Goal: Book appointment/travel/reservation

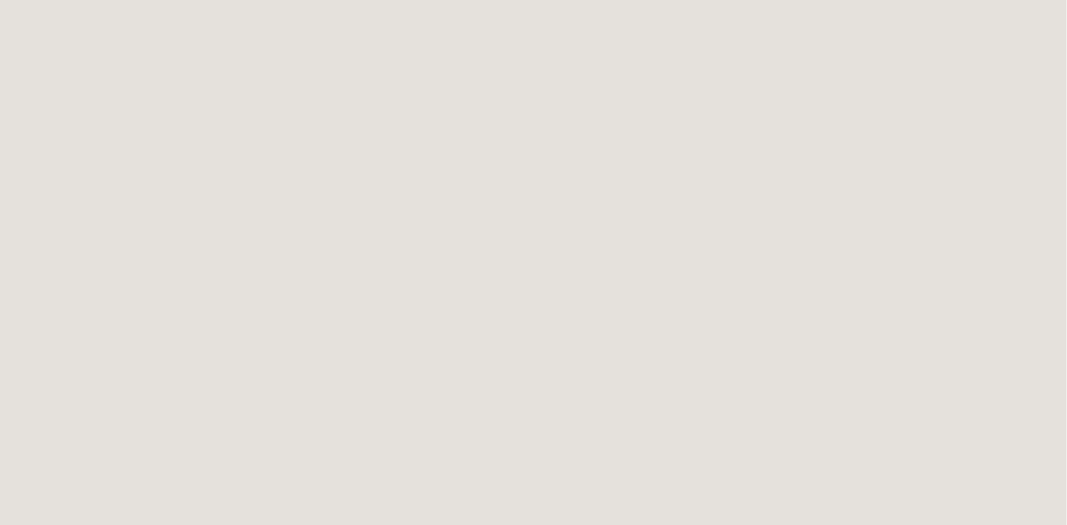
scroll to position [336, 0]
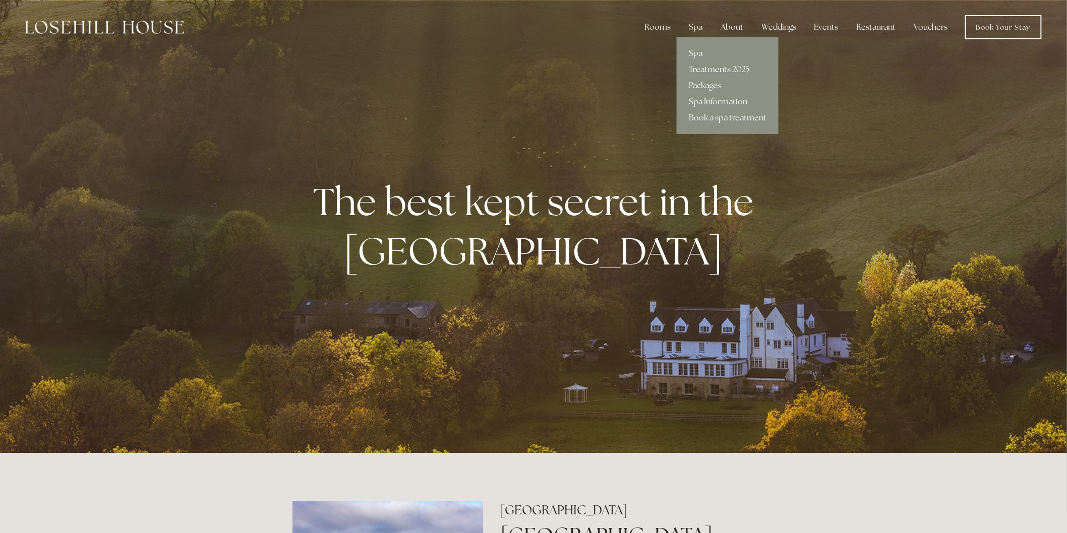
click at [713, 72] on link "Treatments 2025" at bounding box center [728, 70] width 102 height 16
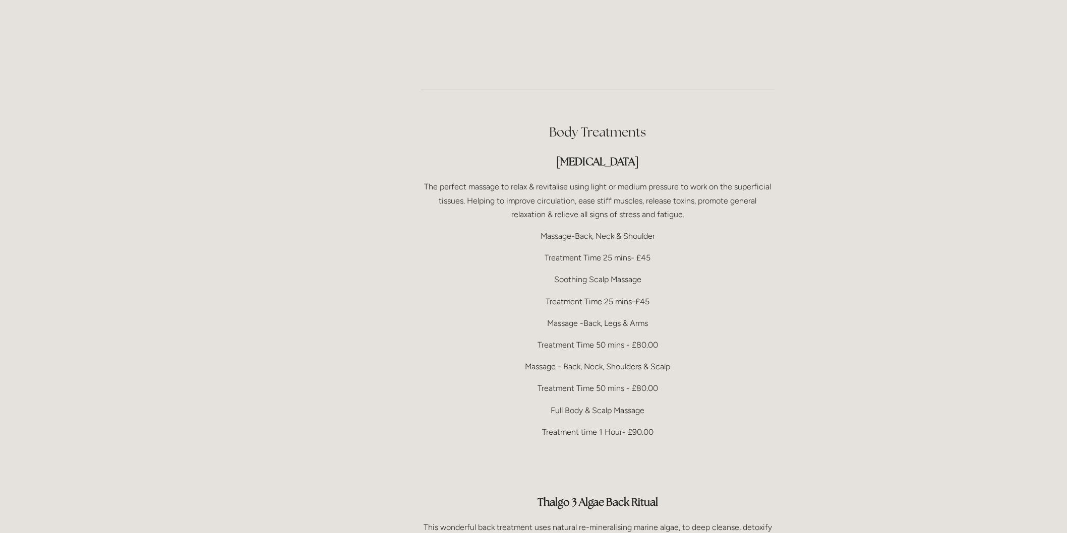
scroll to position [1905, 0]
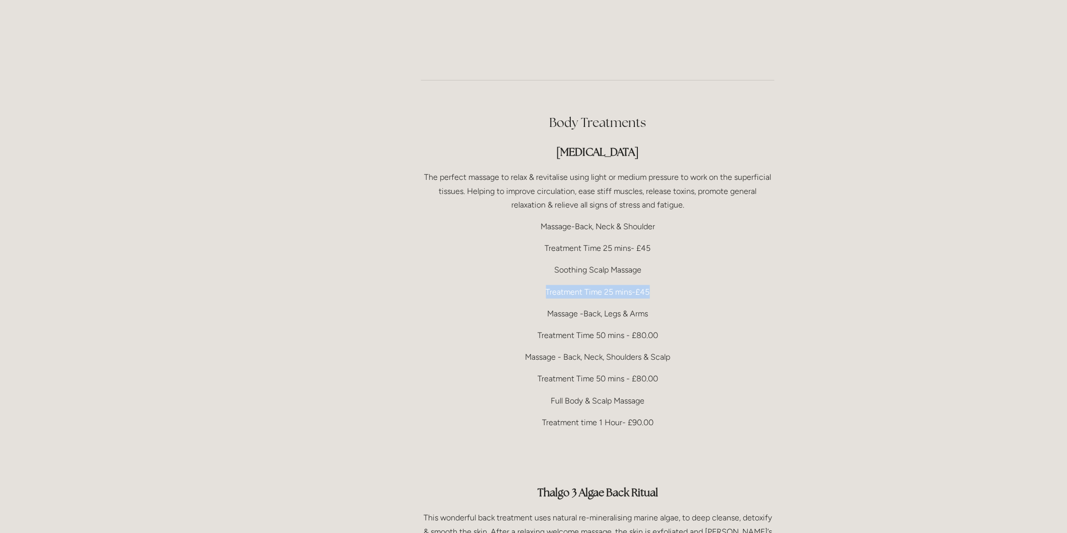
drag, startPoint x: 649, startPoint y: 263, endPoint x: 536, endPoint y: 266, distance: 114.0
click at [536, 285] on p "Treatment Time 25 mins-£45" at bounding box center [597, 292] width 353 height 14
drag, startPoint x: 674, startPoint y: 289, endPoint x: 520, endPoint y: 280, distance: 154.1
click at [520, 307] on p "Massage -Back, Legs & Arms" at bounding box center [597, 314] width 353 height 14
click at [697, 314] on div "Body Treatments [MEDICAL_DATA] The perfect massage to relax & revitalise using …" at bounding box center [597, 432] width 353 height 637
